Goal: Task Accomplishment & Management: Manage account settings

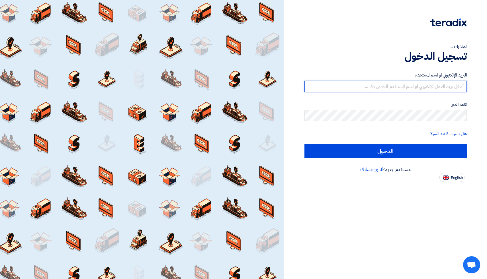
click at [382, 89] on input "text" at bounding box center [385, 86] width 163 height 11
type input "[EMAIL_ADDRESS][DOMAIN_NAME]"
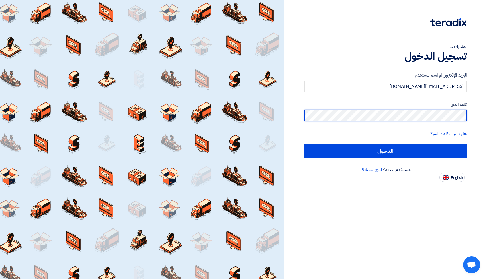
click at [304, 144] on input "الدخول" at bounding box center [385, 151] width 163 height 14
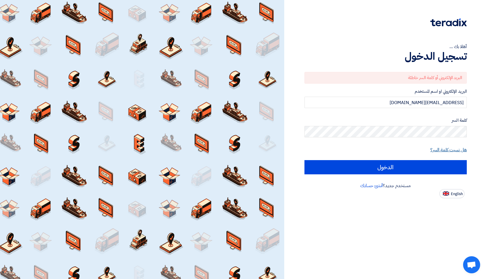
click at [446, 149] on link "هل نسيت كلمة السر؟" at bounding box center [448, 150] width 36 height 7
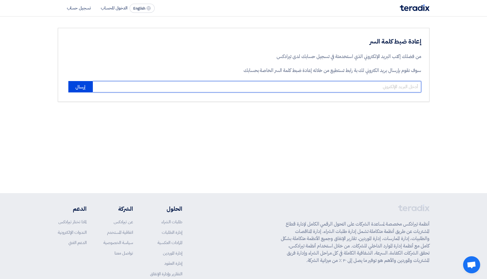
click at [174, 89] on input "email" at bounding box center [257, 86] width 329 height 11
type input "[EMAIL_ADDRESS][DOMAIN_NAME]"
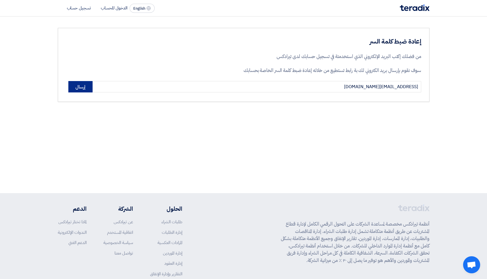
click at [78, 89] on button "إرسال" at bounding box center [80, 86] width 24 height 11
click at [72, 88] on button "إرسال" at bounding box center [80, 86] width 24 height 11
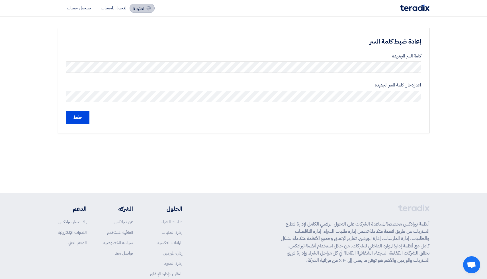
click at [137, 9] on span "English" at bounding box center [139, 9] width 12 height 4
type input "Submit"
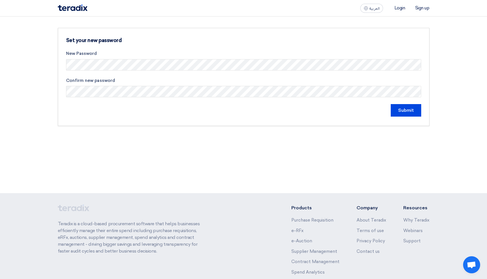
click at [389, 113] on div "Submit" at bounding box center [243, 110] width 355 height 13
click at [404, 110] on input "Submit" at bounding box center [406, 110] width 30 height 13
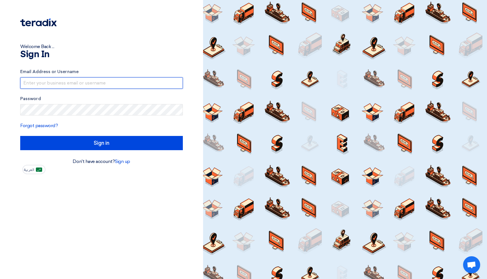
click at [134, 87] on input "text" at bounding box center [101, 82] width 163 height 11
type input "[EMAIL_ADDRESS][DOMAIN_NAME]"
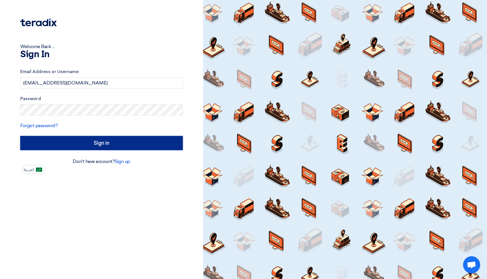
click at [104, 138] on input "Sign in" at bounding box center [101, 143] width 163 height 14
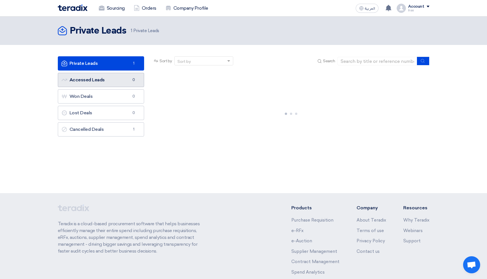
click at [102, 83] on link "Accessed Leads Accessed Leads 0" at bounding box center [101, 80] width 87 height 14
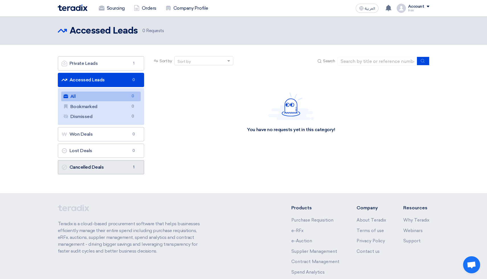
click at [93, 169] on link "Cancelled Deals Cancelled Deals 1" at bounding box center [101, 167] width 87 height 14
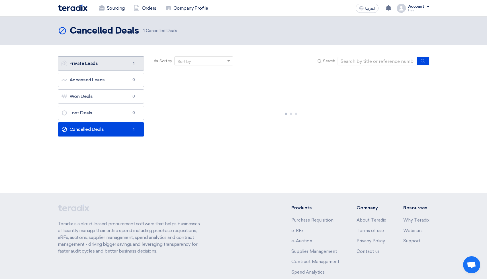
click at [101, 65] on link "Private Leads Private Leads 1" at bounding box center [101, 63] width 87 height 14
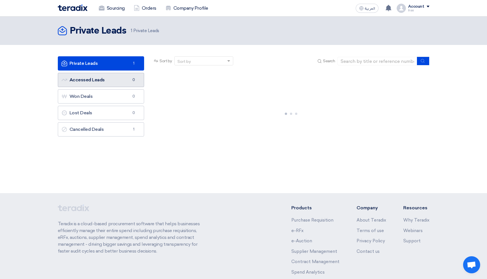
click at [101, 77] on link "Accessed Leads Accessed Leads 0" at bounding box center [101, 80] width 87 height 14
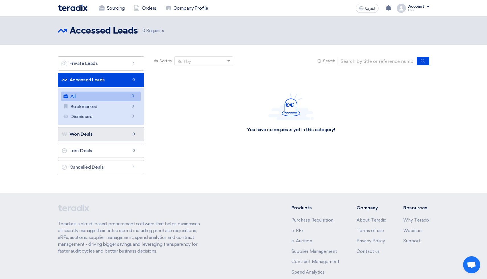
click at [89, 134] on link "Won Deals Won Deals 0" at bounding box center [101, 134] width 87 height 14
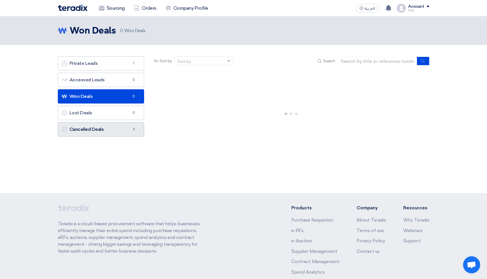
click at [89, 133] on link "Cancelled Deals Cancelled Deals 1" at bounding box center [101, 129] width 87 height 14
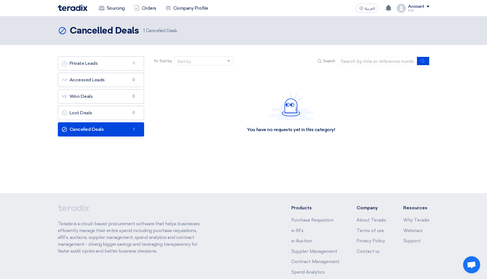
click at [179, 178] on div "Cancelled Deals Cancelled Deals 1 Cancelled Deals" at bounding box center [243, 105] width 487 height 177
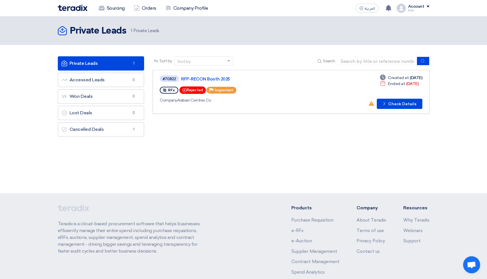
click at [422, 10] on div "Inas" at bounding box center [418, 10] width 21 height 3
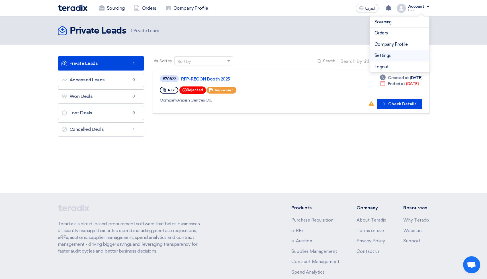
click at [394, 57] on link "Settings" at bounding box center [400, 55] width 50 height 7
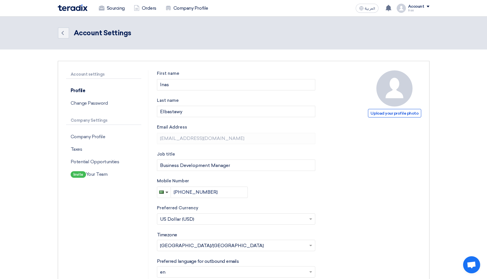
click at [122, 214] on div "Account settings Profile Change Password Company Settings Company Profile Taxes…" at bounding box center [107, 221] width 82 height 302
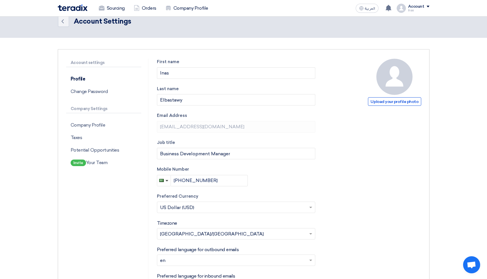
scroll to position [11, 0]
click at [94, 95] on p "Change Password" at bounding box center [103, 92] width 75 height 13
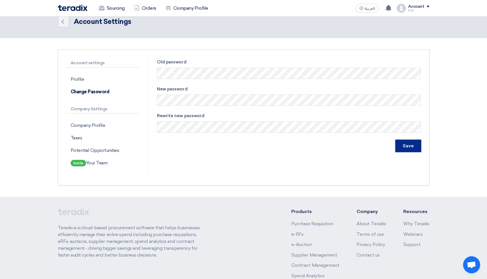
click at [408, 143] on input "Save" at bounding box center [408, 146] width 26 height 13
